Goal: Transaction & Acquisition: Purchase product/service

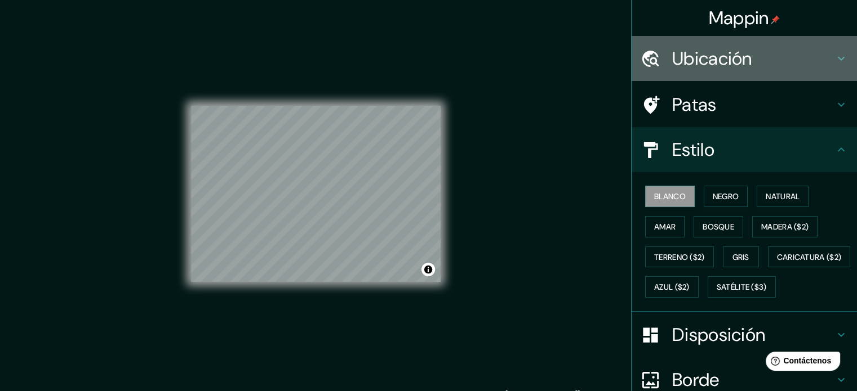
click at [809, 62] on h4 "Ubicación" at bounding box center [753, 58] width 162 height 23
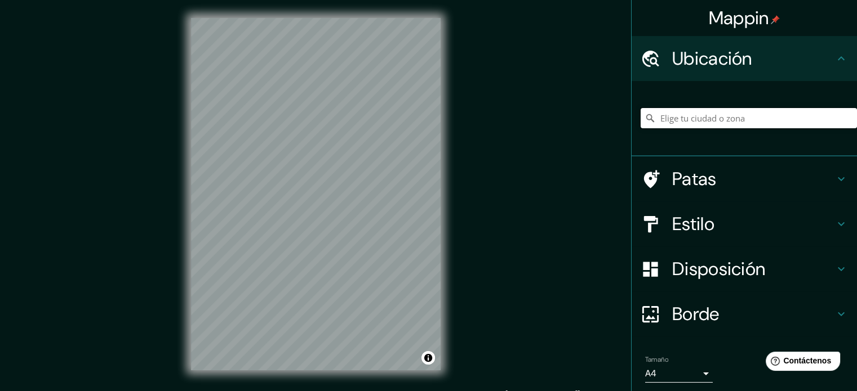
click at [702, 119] on input "Elige tu ciudad o zona" at bounding box center [748, 118] width 216 height 20
paste input "38.493430175482295, 26.96924954675251"
type input "38.493430175482295, 26.96924954675251"
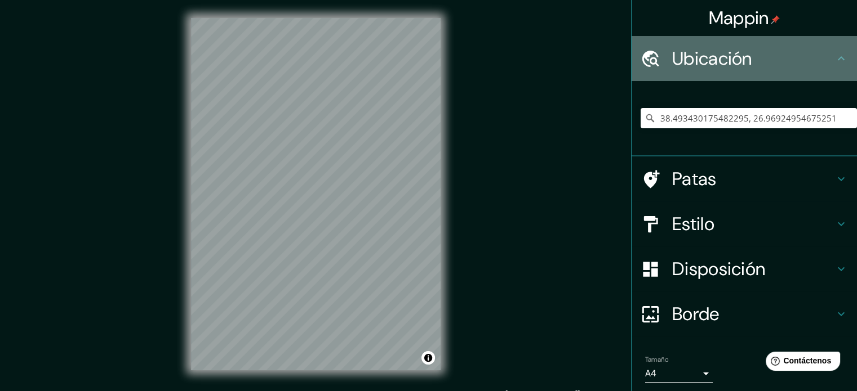
click at [812, 42] on div "Ubicación" at bounding box center [743, 58] width 225 height 45
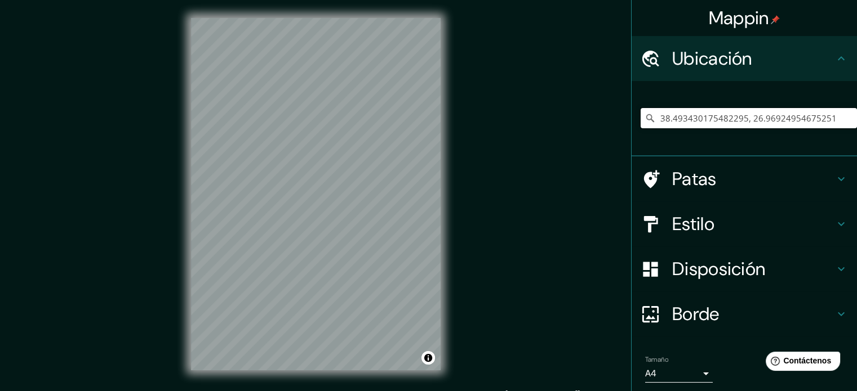
click at [807, 121] on input "38.493430175482295, 26.96924954675251" at bounding box center [748, 118] width 216 height 20
click at [817, 117] on input "38.493430175482295, 26.96924954675251" at bounding box center [748, 118] width 216 height 20
click at [838, 113] on input "38.493430175482295, 26.96924954675251" at bounding box center [748, 118] width 216 height 20
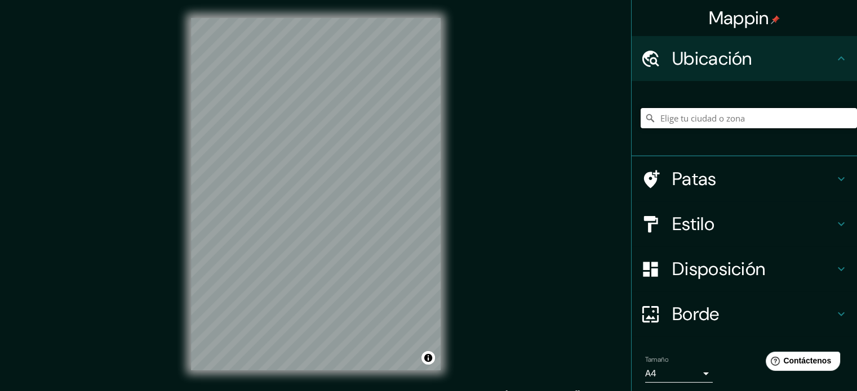
click at [678, 110] on input "Elige tu ciudad o zona" at bounding box center [748, 118] width 216 height 20
paste input "Kaklıç, [PERSON_NAME] Cd. No:3, 35620 [GEOGRAPHIC_DATA]/[GEOGRAPHIC_DATA], [GEO…"
type input "Tuzla, [PERSON_NAME][STREET_ADDRESS][PERSON_NAME]"
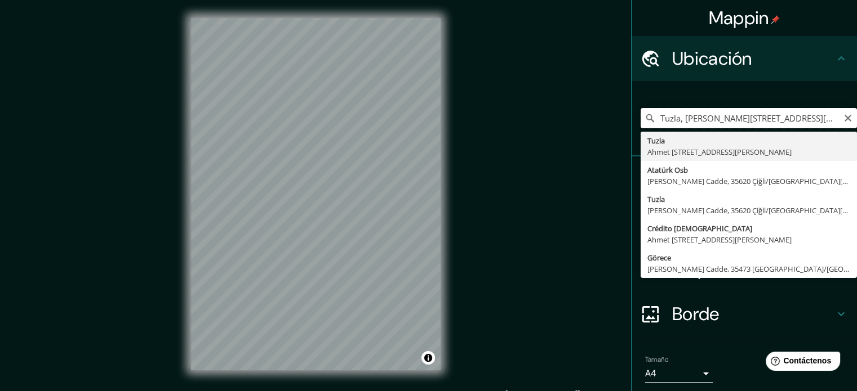
click at [686, 113] on input "Tuzla, [PERSON_NAME][STREET_ADDRESS][PERSON_NAME]" at bounding box center [748, 118] width 216 height 20
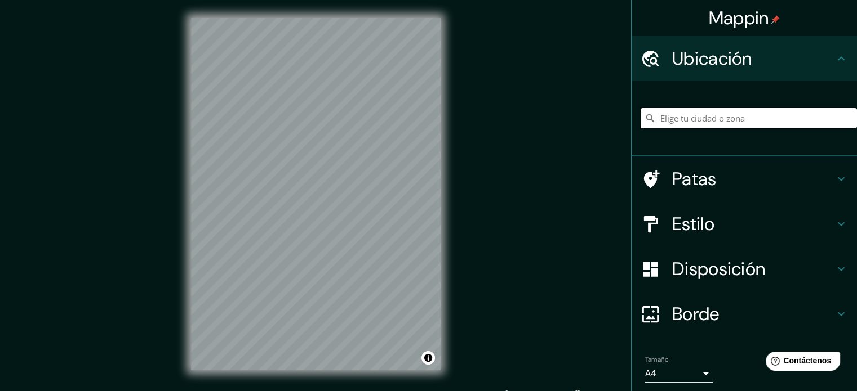
paste input "İzmir Tarımı Geliştirme Merkezi (İZTAM)"
type input "[GEOGRAPHIC_DATA], [GEOGRAPHIC_DATA], [GEOGRAPHIC_DATA][PERSON_NAME], [GEOGRAPH…"
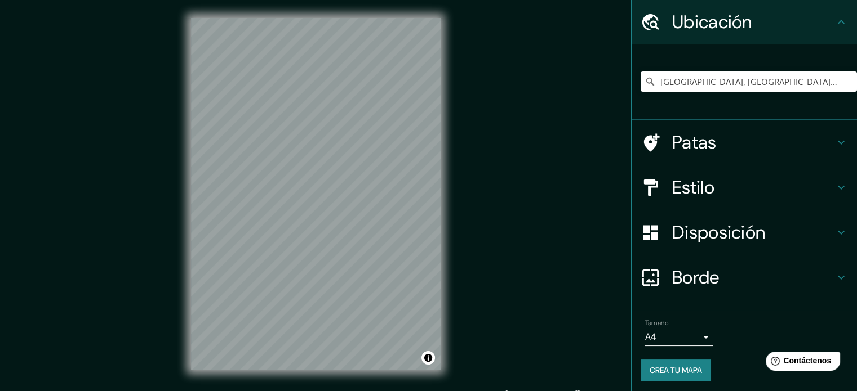
scroll to position [39, 0]
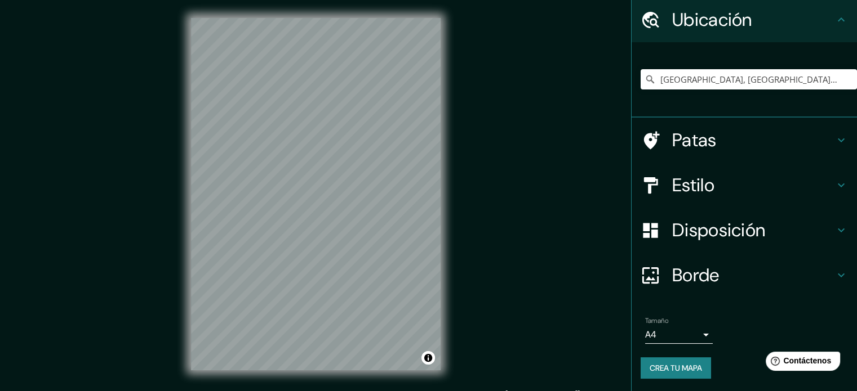
click at [749, 186] on h4 "Estilo" at bounding box center [753, 185] width 162 height 23
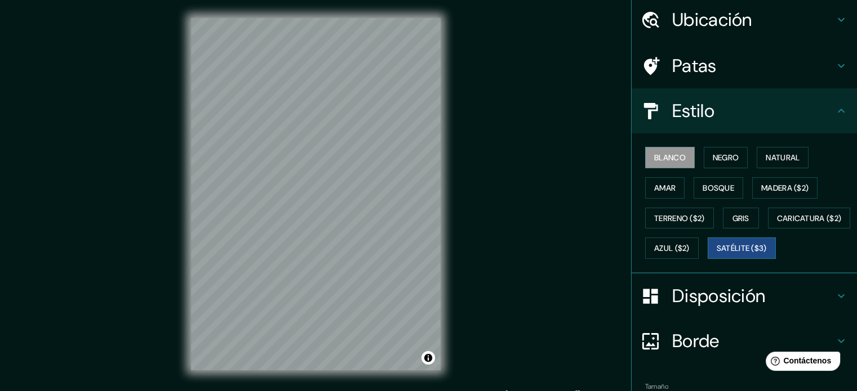
click at [716, 254] on font "Satélite ($3)" at bounding box center [741, 249] width 50 height 10
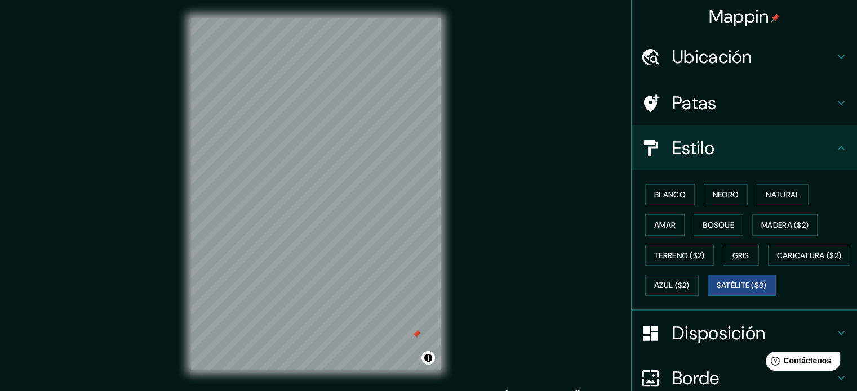
scroll to position [0, 0]
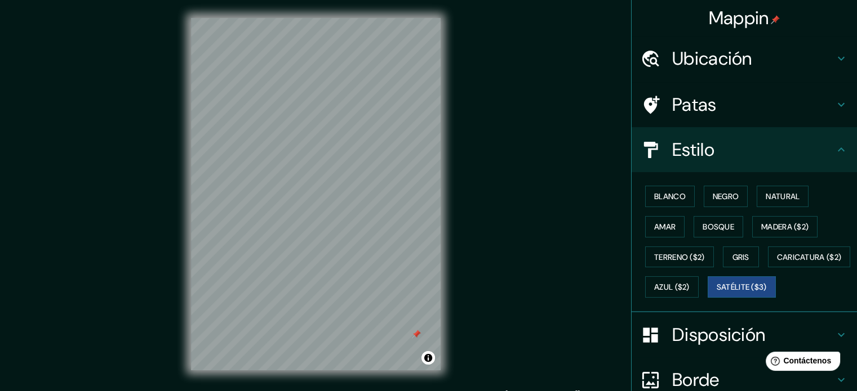
click at [757, 61] on h4 "Ubicación" at bounding box center [753, 58] width 162 height 23
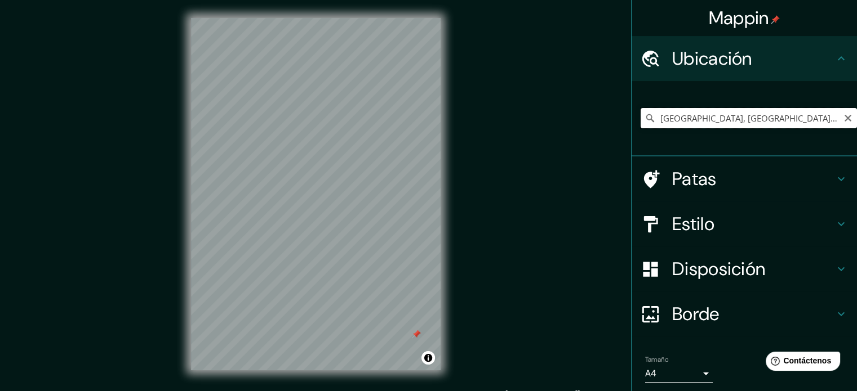
click at [761, 125] on input "[GEOGRAPHIC_DATA], [GEOGRAPHIC_DATA], [GEOGRAPHIC_DATA][PERSON_NAME], [GEOGRAPH…" at bounding box center [748, 118] width 216 height 20
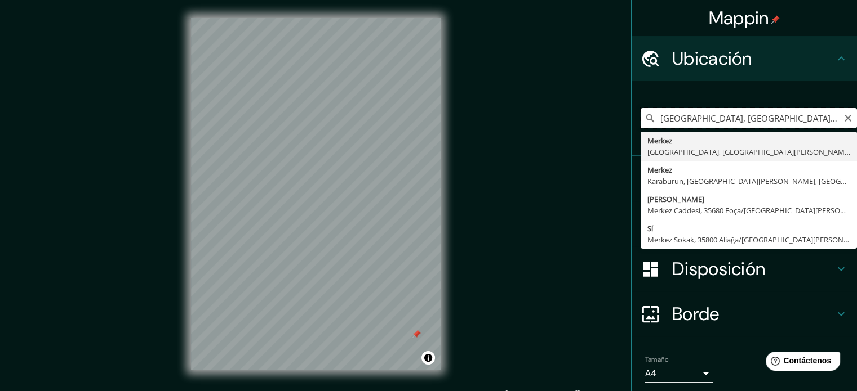
click at [761, 125] on input "[GEOGRAPHIC_DATA], [GEOGRAPHIC_DATA], [GEOGRAPHIC_DATA][PERSON_NAME], [GEOGRAPH…" at bounding box center [748, 118] width 216 height 20
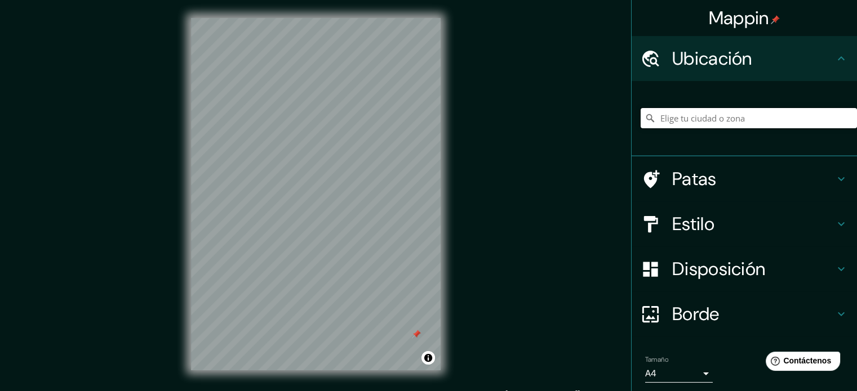
paste input "Kaklıç, [PERSON_NAME] Cd. No:3, 35620 [GEOGRAPHIC_DATA]/[GEOGRAPHIC_DATA], [GEO…"
click at [704, 131] on div "Tuzla, [PERSON_NAME][STREET_ADDRESS][PERSON_NAME] Tuzla [PERSON_NAME][STREET_AD…" at bounding box center [748, 118] width 216 height 56
click at [699, 124] on input "Tuzla, [PERSON_NAME][STREET_ADDRESS][PERSON_NAME]" at bounding box center [748, 118] width 216 height 20
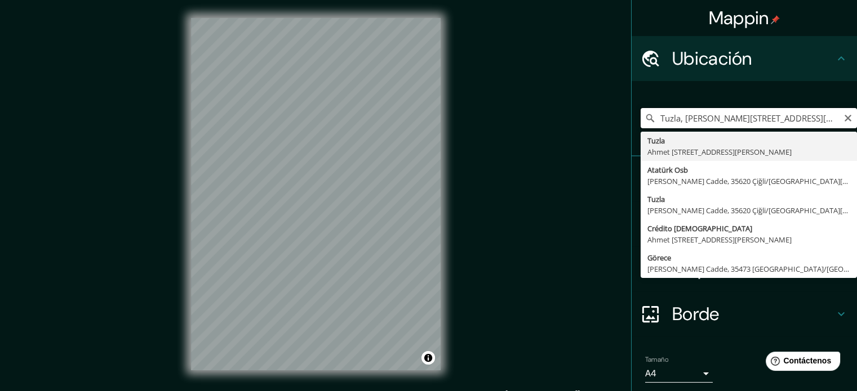
click at [699, 124] on input "Tuzla, [PERSON_NAME][STREET_ADDRESS][PERSON_NAME]" at bounding box center [748, 118] width 216 height 20
paste input "Kaklıç, [PERSON_NAME] Cd. No:3, 35620 [GEOGRAPHIC_DATA]/[GEOGRAPHIC_DATA], [GEO…"
type input "Tuzla, [PERSON_NAME][STREET_ADDRESS][PERSON_NAME]"
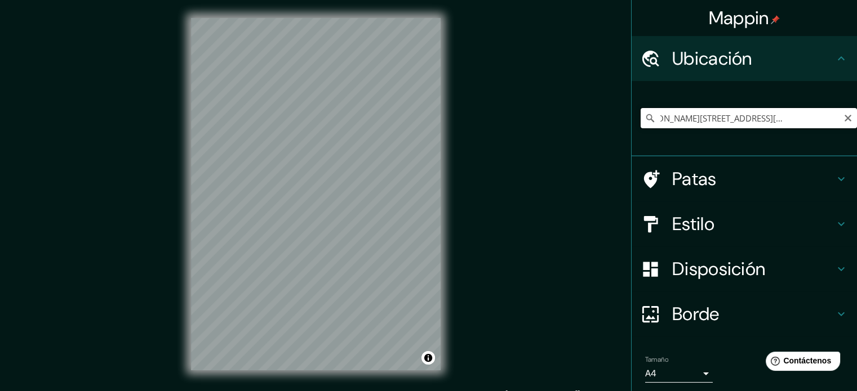
click at [699, 124] on input "Tuzla, [PERSON_NAME][STREET_ADDRESS][PERSON_NAME]" at bounding box center [748, 118] width 216 height 20
click at [784, 106] on div "Tuzla, [PERSON_NAME][STREET_ADDRESS][PERSON_NAME] Tuzla [PERSON_NAME][STREET_AD…" at bounding box center [748, 118] width 216 height 56
click at [795, 117] on input "Tuzla, [PERSON_NAME][STREET_ADDRESS][PERSON_NAME]" at bounding box center [748, 118] width 216 height 20
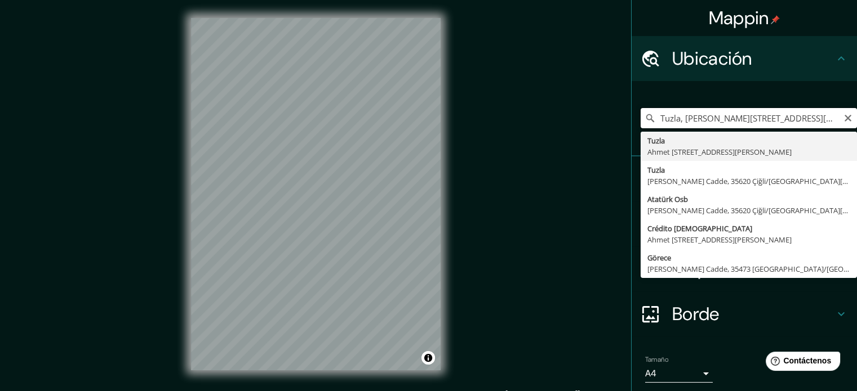
click at [834, 121] on input "Tuzla, [PERSON_NAME][STREET_ADDRESS][PERSON_NAME]" at bounding box center [748, 118] width 216 height 20
click at [843, 122] on icon "Claro" at bounding box center [847, 118] width 9 height 9
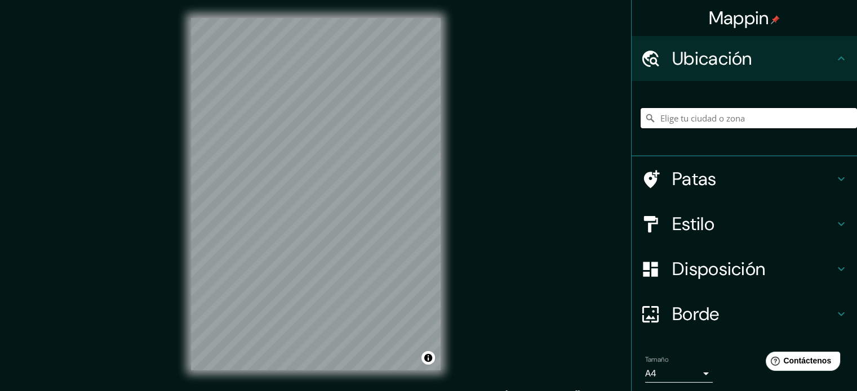
click at [745, 120] on input "Elige tu ciudad o zona" at bounding box center [748, 118] width 216 height 20
paste input "Kaklıç, [PERSON_NAME] Cd. No:3, 35620 [GEOGRAPHIC_DATA]/[GEOGRAPHIC_DATA], [GEO…"
type input "Tuzla, [PERSON_NAME][STREET_ADDRESS][PERSON_NAME]"
